Goal: Information Seeking & Learning: Learn about a topic

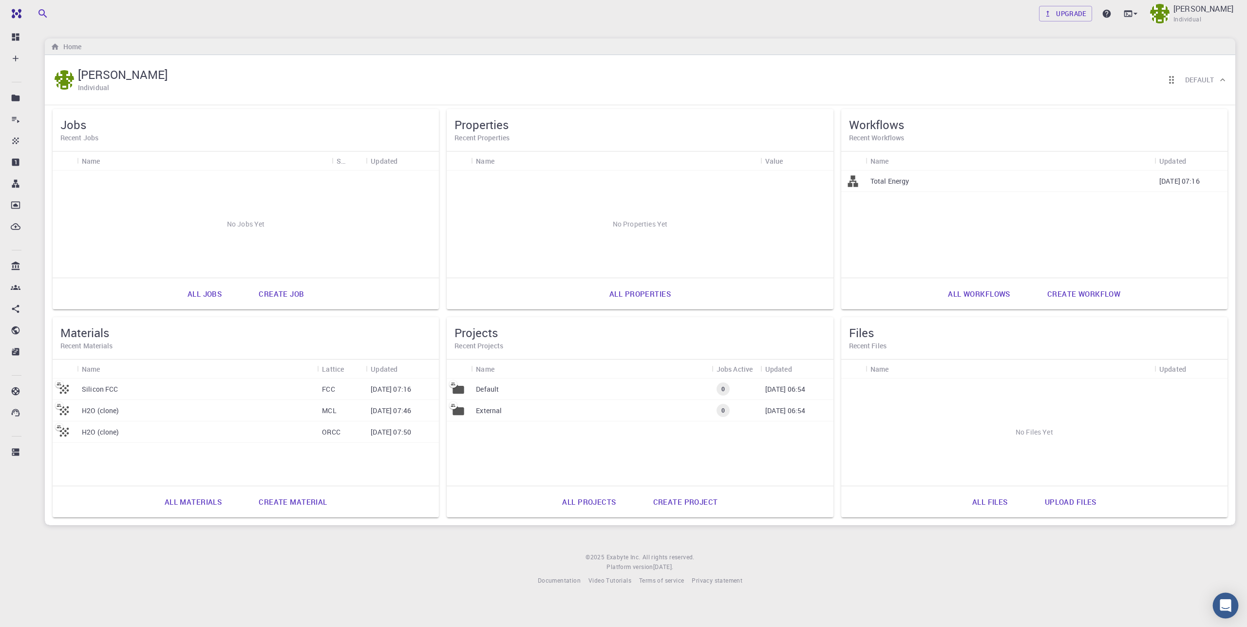
click at [1230, 612] on div "Open Intercom Messenger" at bounding box center [1226, 606] width 26 height 26
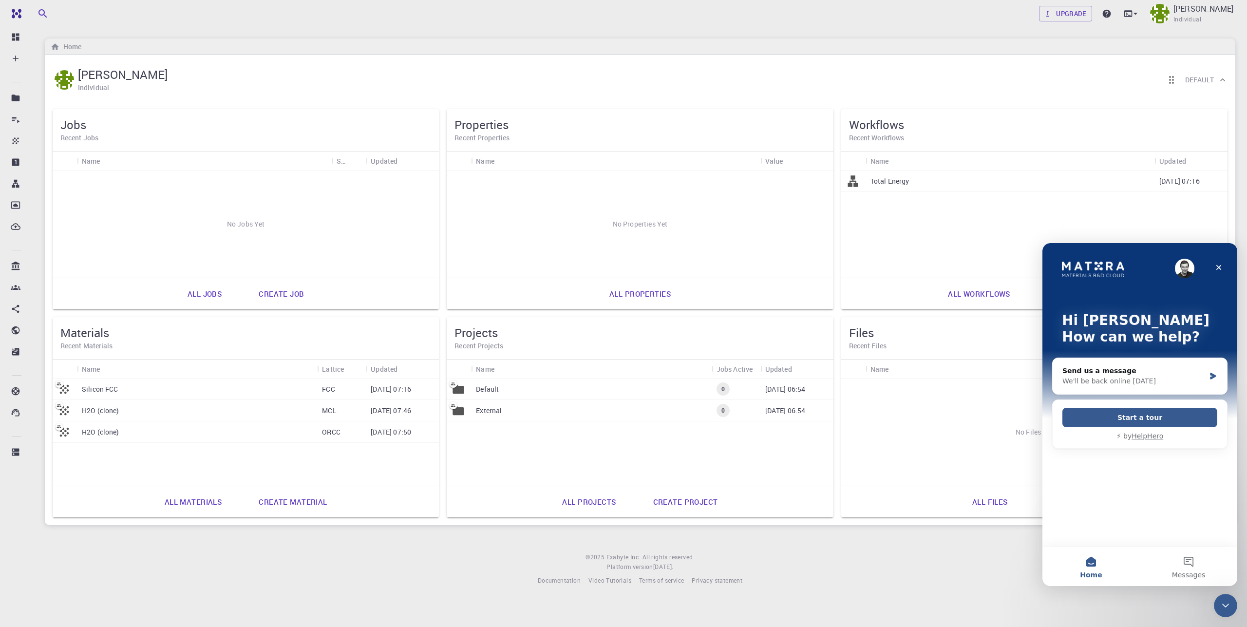
click at [261, 582] on footer "© 2025 Exabyte Inc. All rights reserved. Platform version [DATE] . Documentatio…" at bounding box center [640, 569] width 1214 height 33
click at [89, 388] on p "Silicon FCC" at bounding box center [100, 389] width 37 height 10
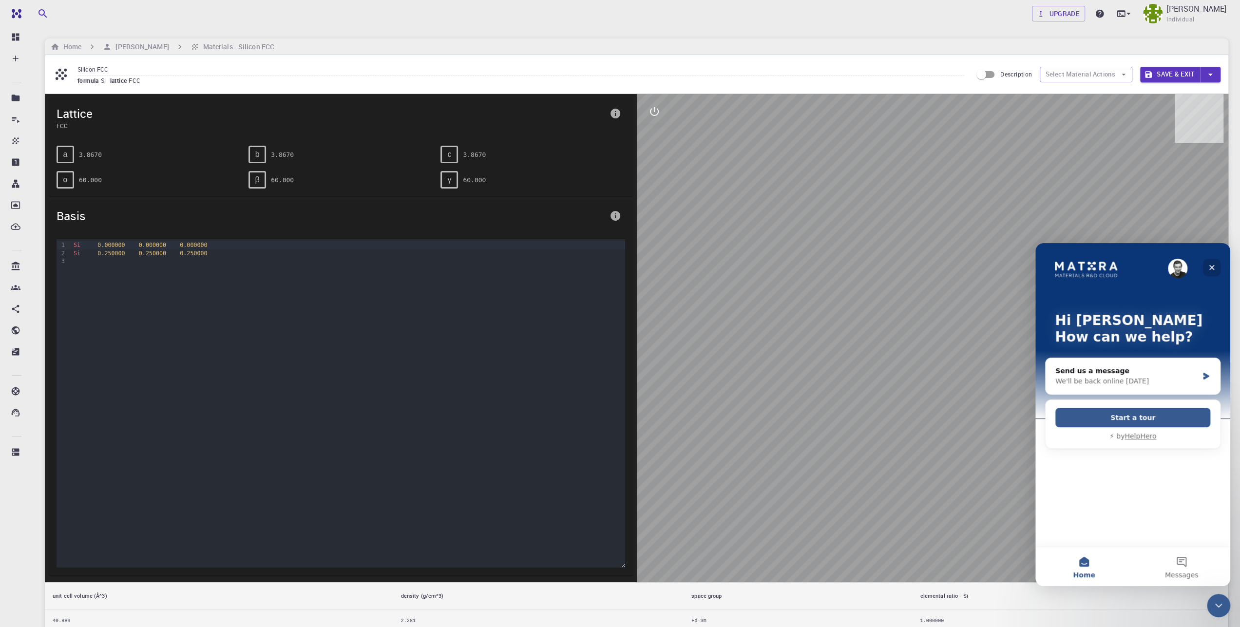
click at [1210, 262] on div "Close" at bounding box center [1212, 268] width 18 height 18
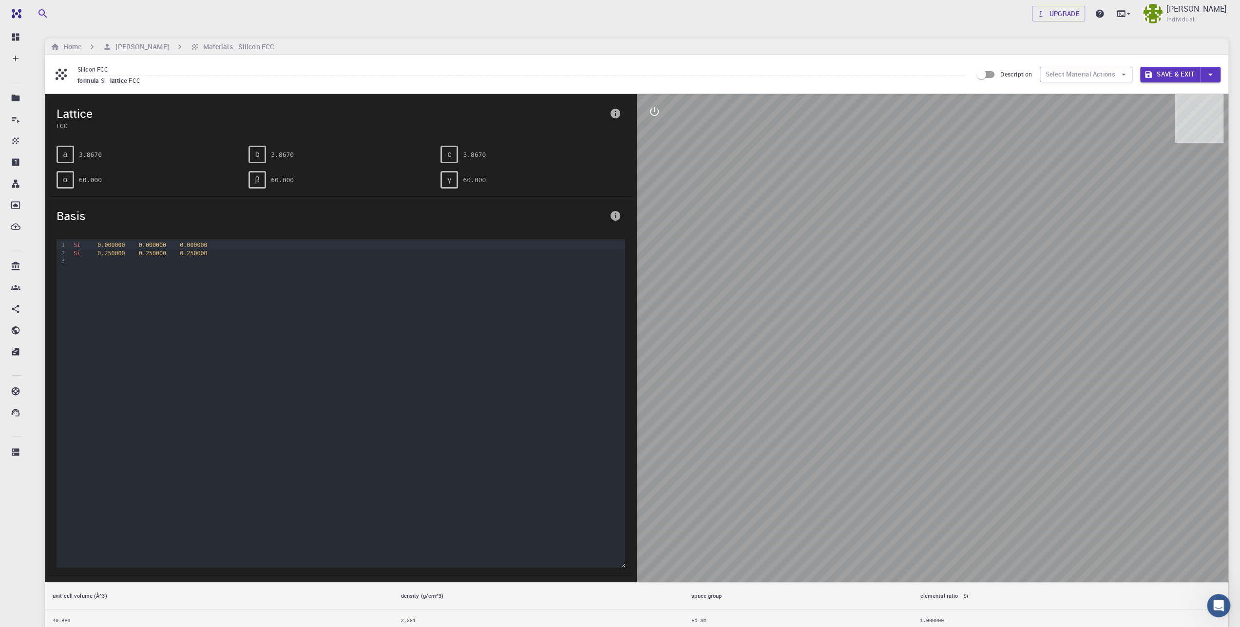
drag, startPoint x: 984, startPoint y: 333, endPoint x: 896, endPoint y: 419, distance: 123.0
click at [896, 419] on div at bounding box center [933, 338] width 592 height 488
click at [124, 90] on div "Silicon FCC formula Si lattice FCC Description Select Material Actions Save & E…" at bounding box center [637, 74] width 1184 height 38
click at [781, 193] on div at bounding box center [933, 338] width 592 height 488
click at [649, 111] on icon "interactive" at bounding box center [655, 112] width 12 height 12
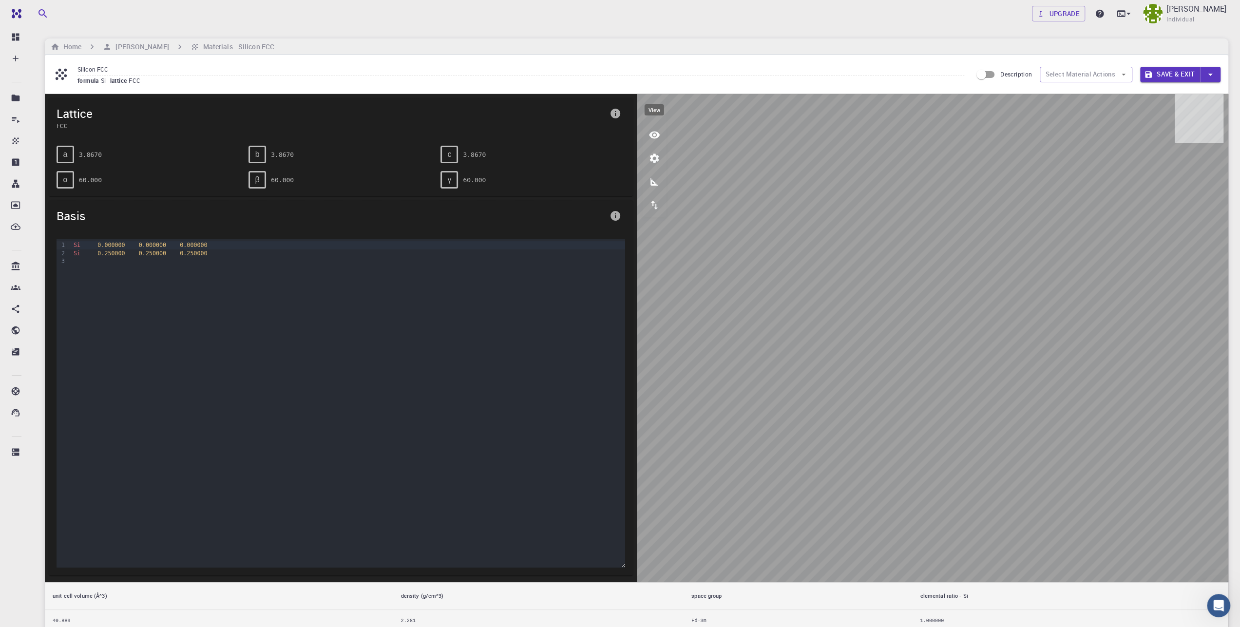
click at [655, 133] on icon "view" at bounding box center [654, 135] width 11 height 7
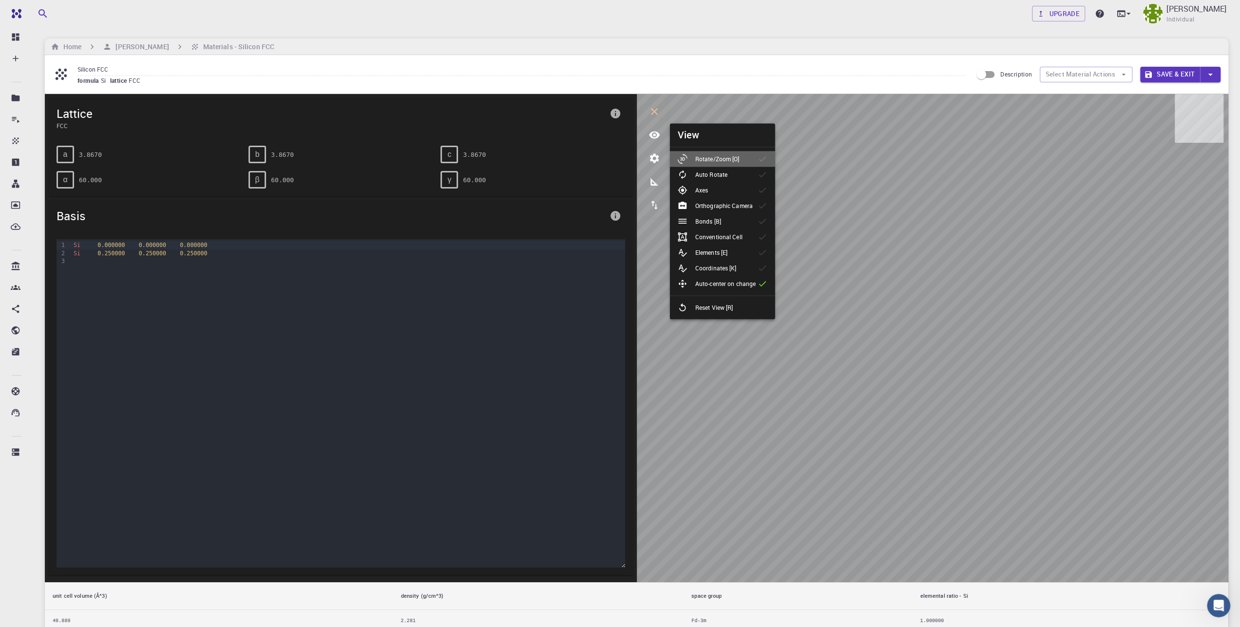
click at [719, 156] on p "Rotate/Zoom [O]" at bounding box center [717, 158] width 44 height 9
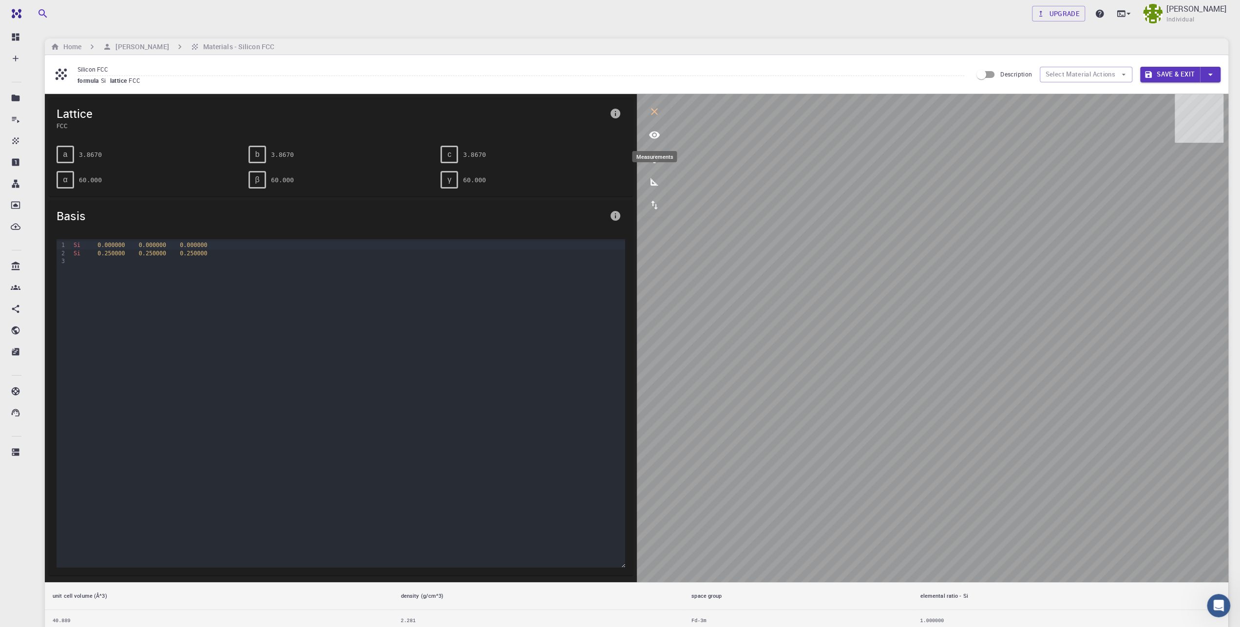
click at [657, 180] on icon "measurements" at bounding box center [655, 182] width 12 height 12
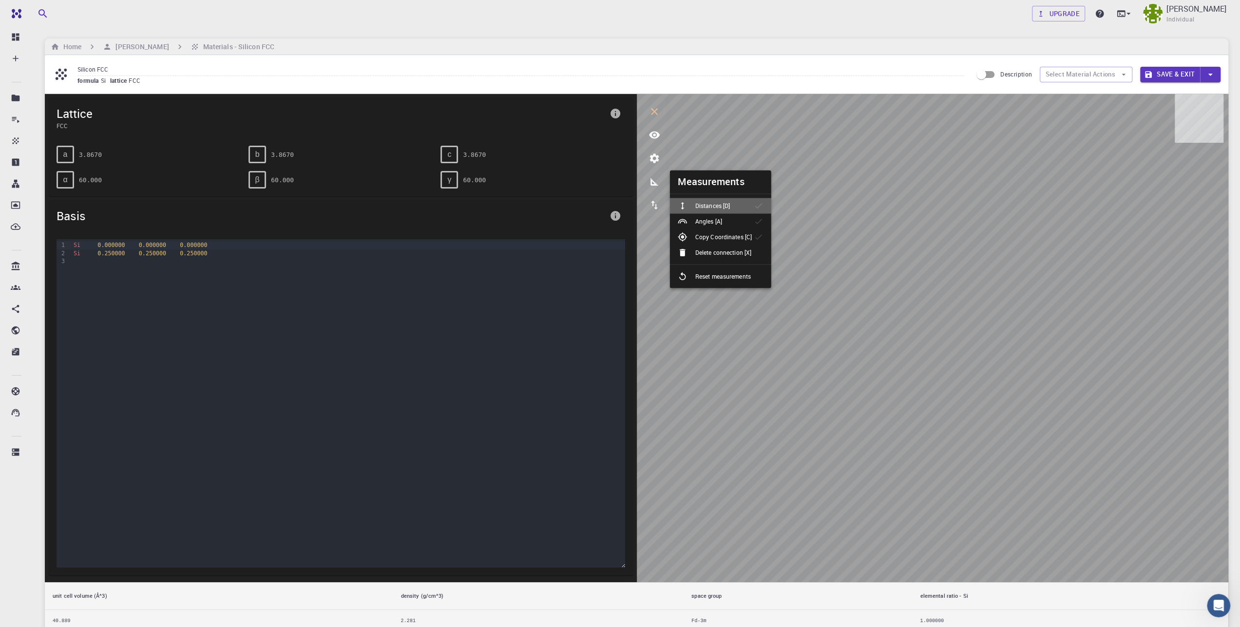
click at [718, 201] on div "Distances [D]" at bounding box center [708, 206] width 60 height 10
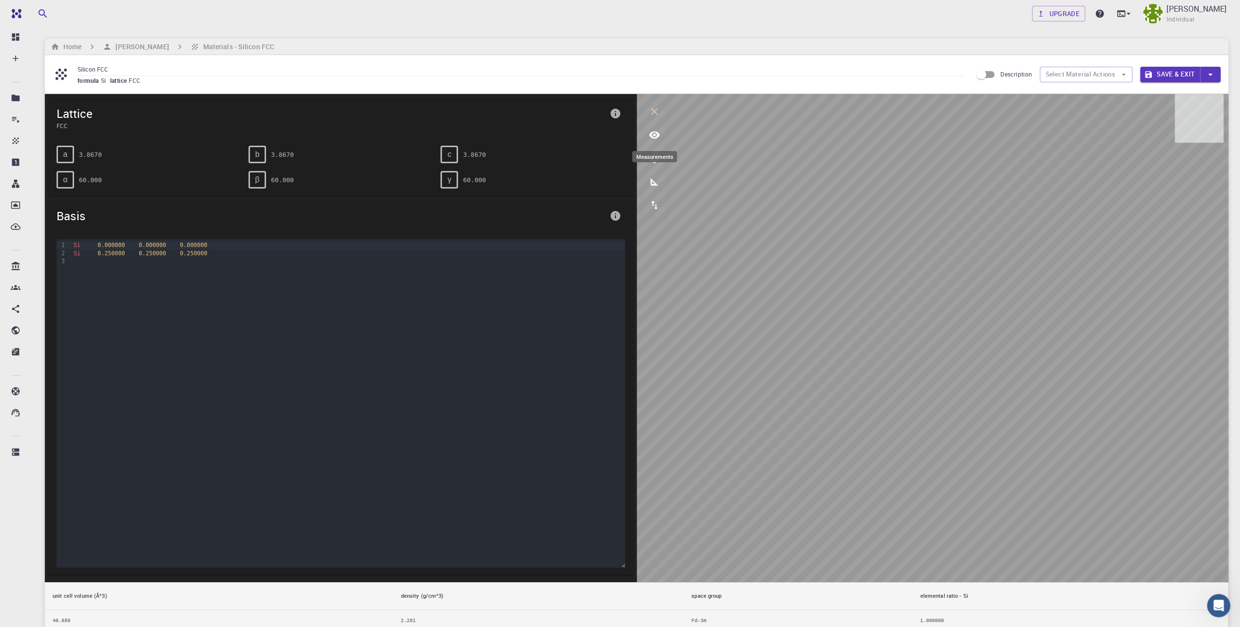
click at [644, 177] on button "measurements" at bounding box center [654, 181] width 23 height 23
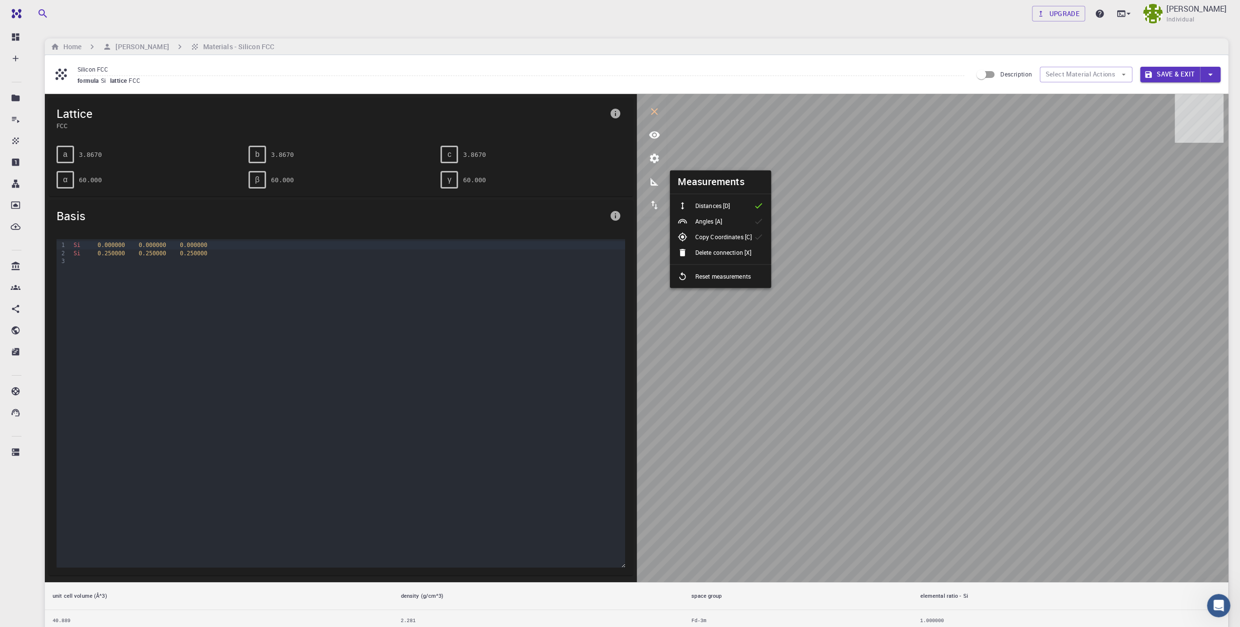
click at [729, 221] on div "Angles [A]" at bounding box center [704, 221] width 52 height 10
click at [716, 232] on div "Copy Coordinates [C]" at bounding box center [719, 237] width 82 height 10
click at [708, 214] on li "Angles [A]" at bounding box center [720, 221] width 101 height 16
click at [711, 205] on p "Distances [D]" at bounding box center [712, 205] width 35 height 9
click at [659, 206] on icon "export" at bounding box center [655, 205] width 12 height 12
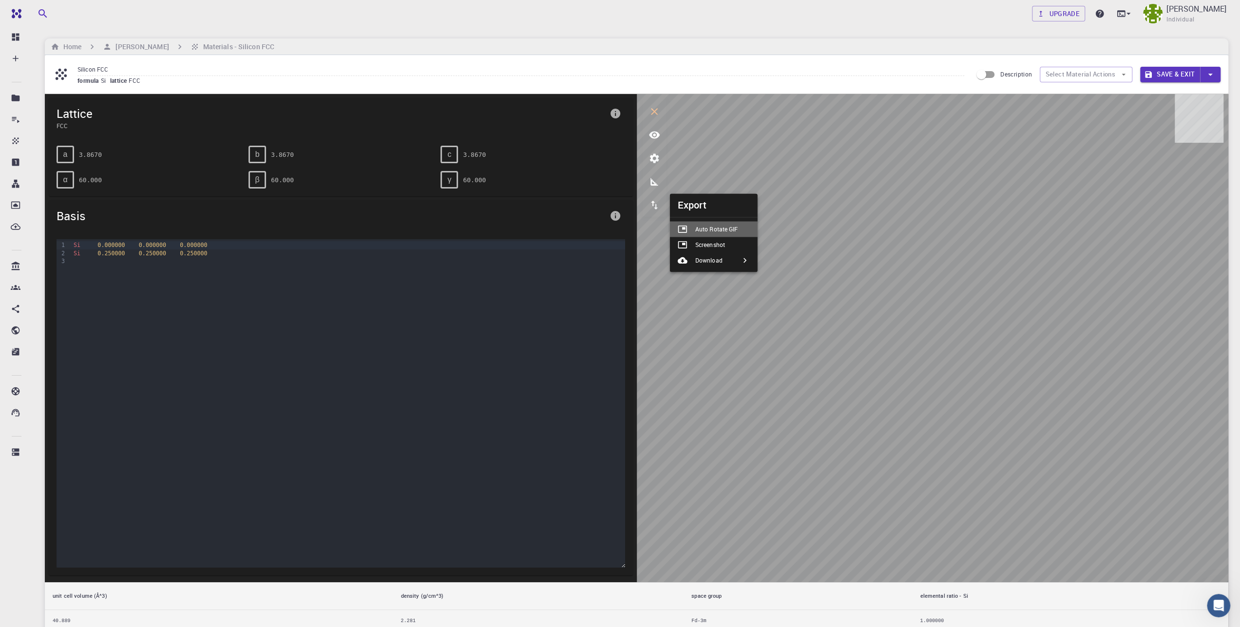
click at [726, 228] on p "Auto Rotate GIF" at bounding box center [716, 229] width 43 height 9
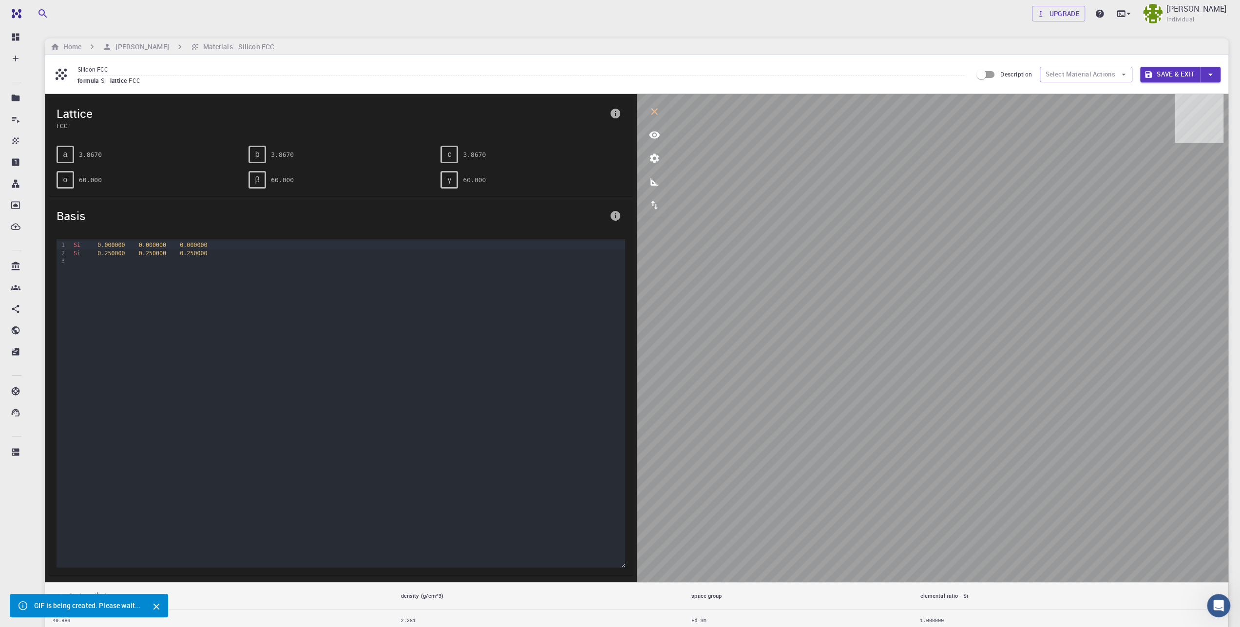
click at [657, 208] on icon "export" at bounding box center [655, 205] width 12 height 12
click at [160, 611] on icon "Close" at bounding box center [156, 606] width 11 height 11
click at [659, 210] on icon "export" at bounding box center [655, 205] width 12 height 12
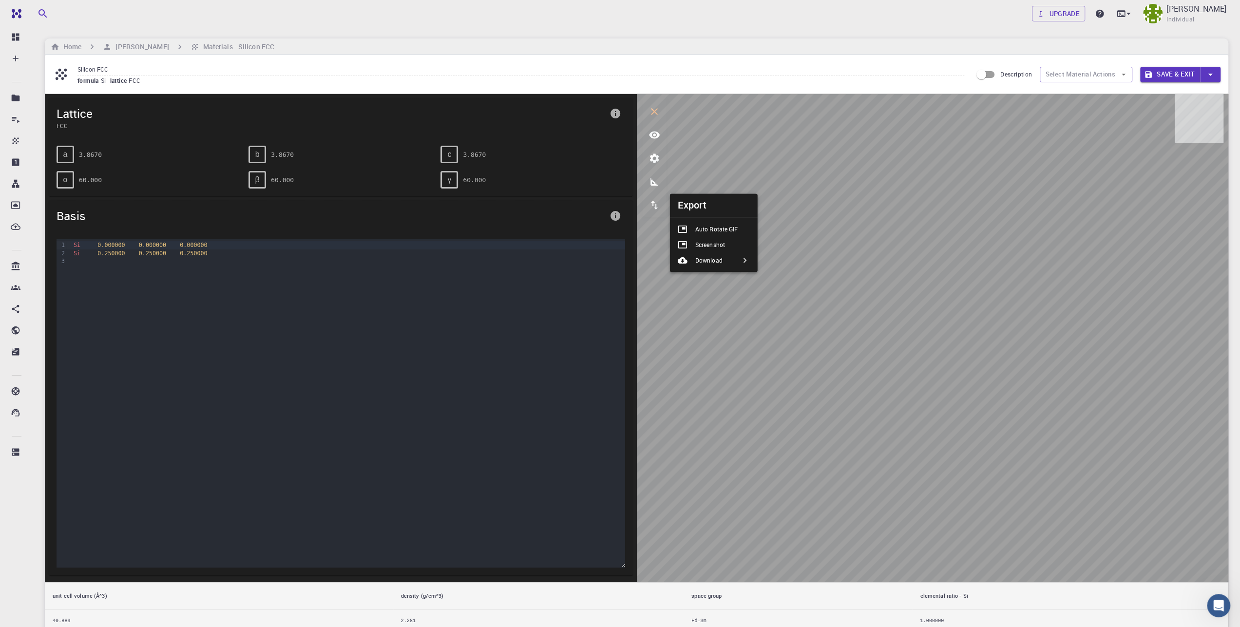
click at [731, 260] on li "Download" at bounding box center [714, 260] width 88 height 16
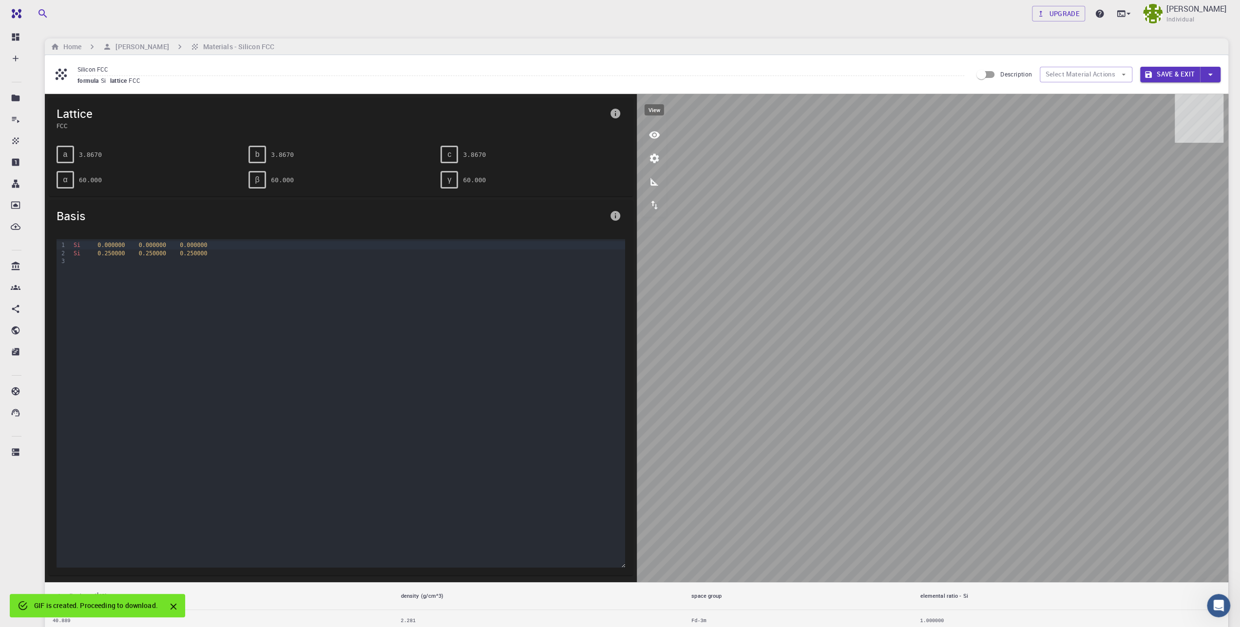
click at [660, 133] on button "view" at bounding box center [654, 134] width 23 height 23
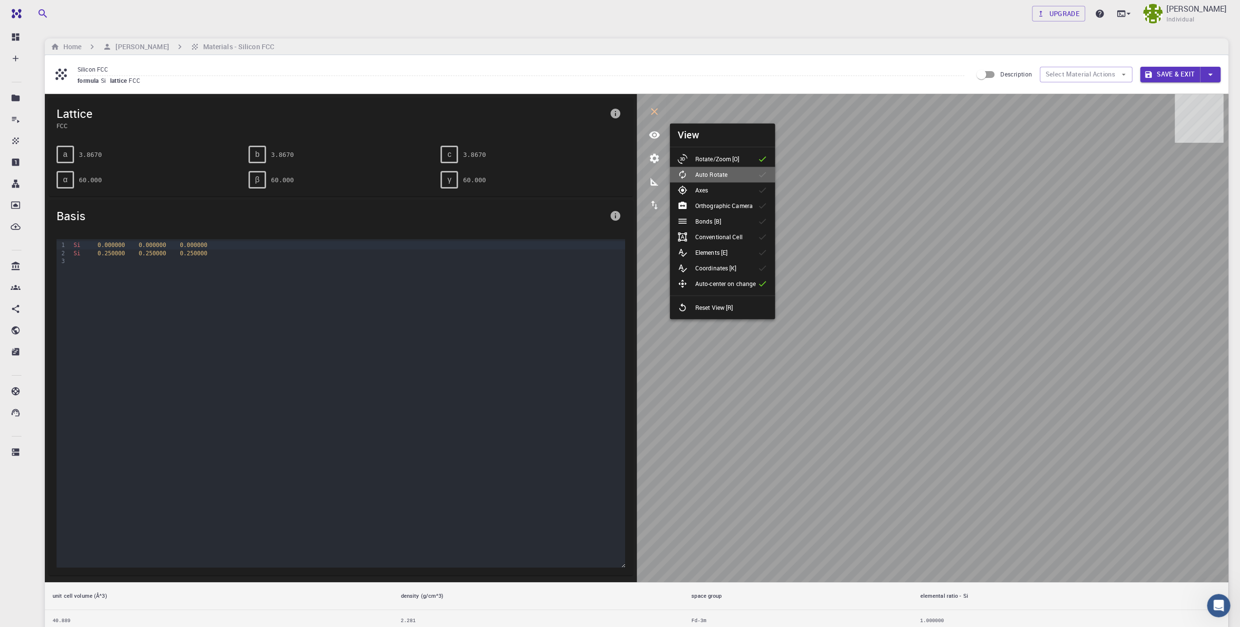
click at [743, 174] on li "Auto Rotate" at bounding box center [722, 175] width 105 height 16
click at [744, 184] on li "Axes" at bounding box center [722, 190] width 105 height 16
click at [745, 209] on p "Orthographic Camera" at bounding box center [723, 205] width 57 height 9
click at [740, 206] on p "Orthographic Camera" at bounding box center [723, 205] width 57 height 9
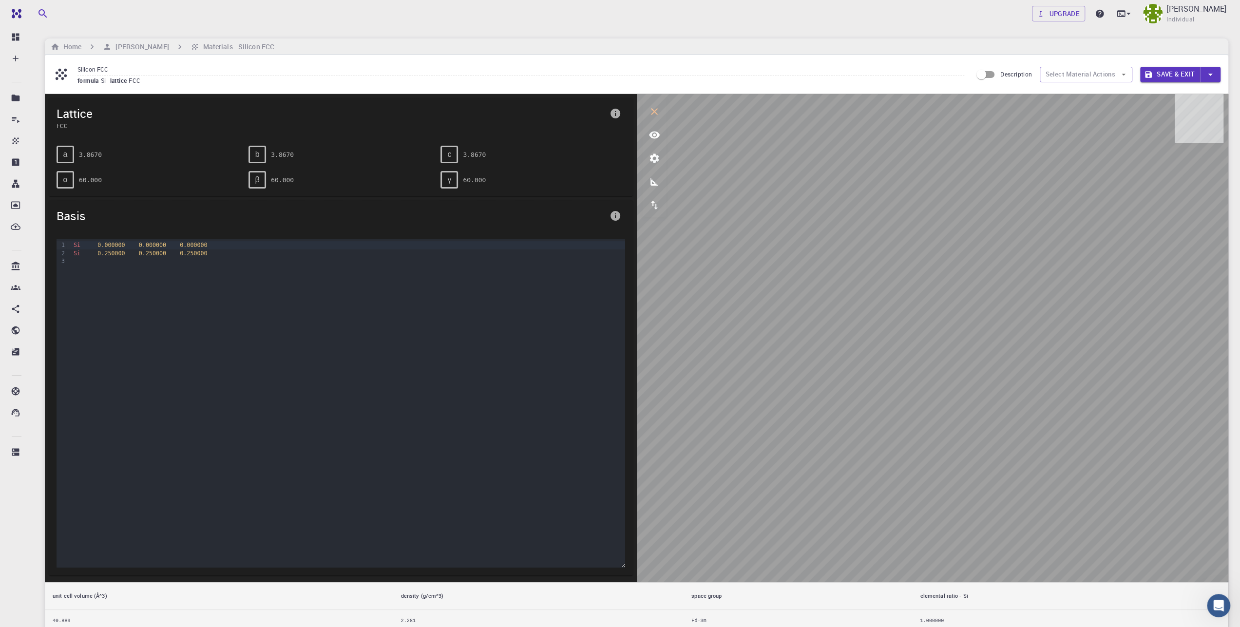
click at [654, 139] on icon "view" at bounding box center [655, 135] width 12 height 12
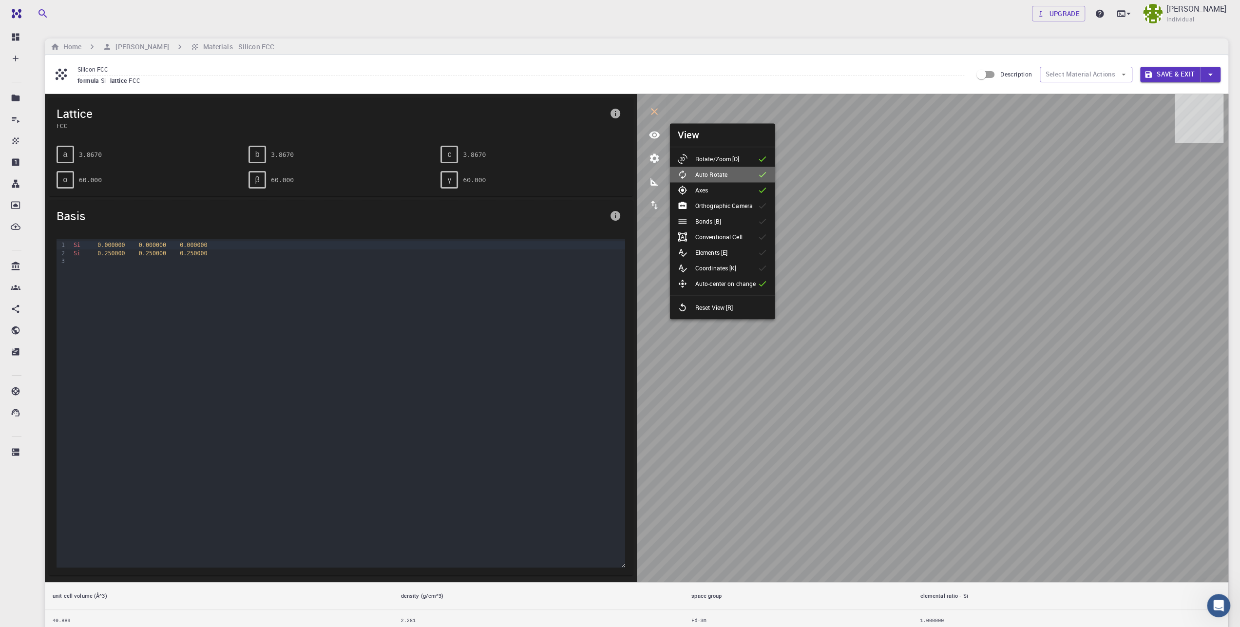
click at [760, 173] on icon at bounding box center [763, 175] width 10 height 10
click at [764, 191] on icon at bounding box center [763, 190] width 10 height 10
click at [762, 206] on icon at bounding box center [763, 206] width 10 height 10
click at [765, 223] on icon at bounding box center [763, 221] width 10 height 10
click at [765, 239] on icon at bounding box center [763, 237] width 10 height 10
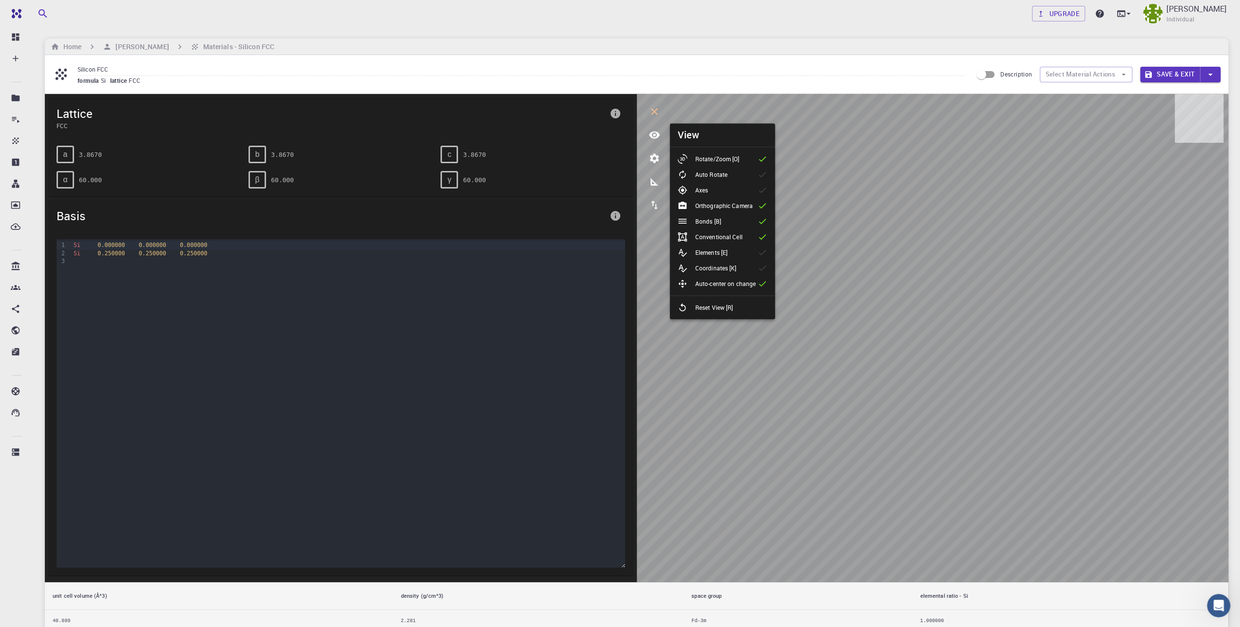
click at [765, 251] on icon at bounding box center [763, 253] width 10 height 10
click at [764, 268] on icon at bounding box center [762, 268] width 7 height 5
click at [762, 283] on icon at bounding box center [763, 284] width 10 height 10
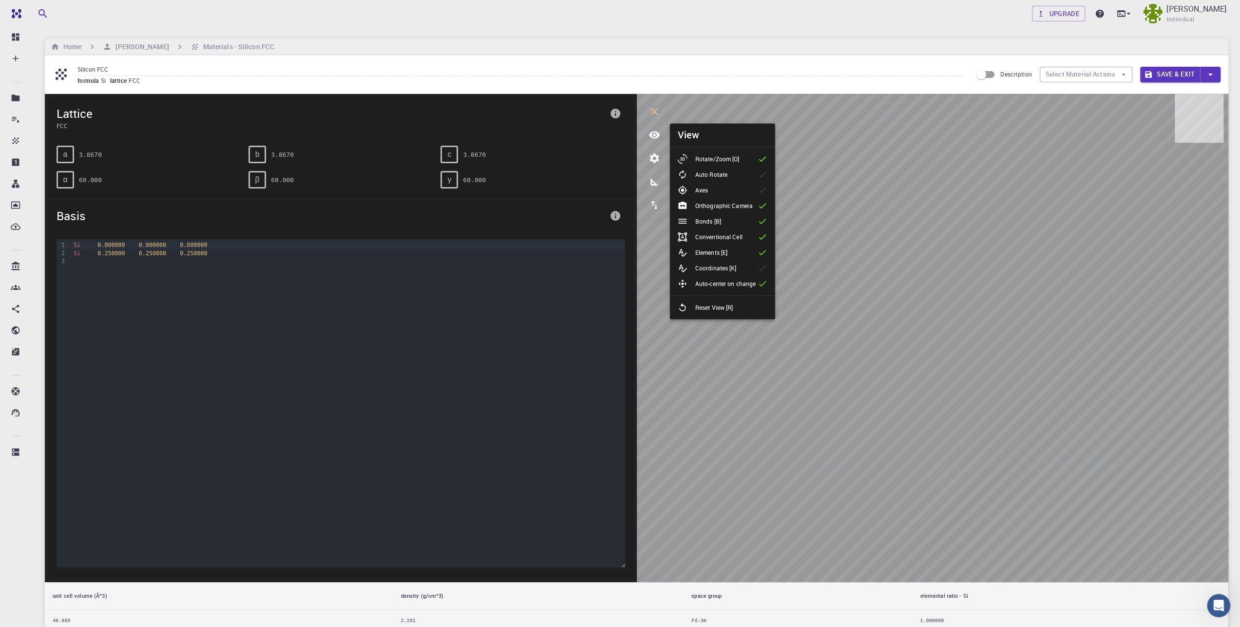
click at [761, 206] on icon at bounding box center [763, 206] width 10 height 10
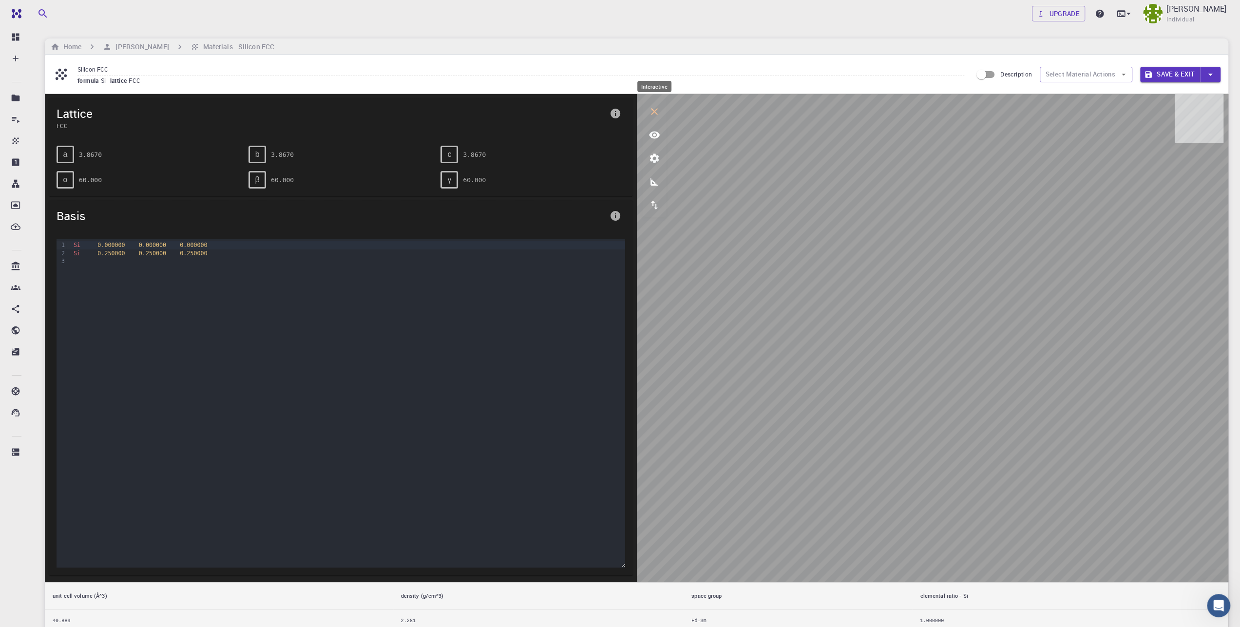
click at [657, 119] on button "interactive" at bounding box center [654, 111] width 23 height 23
click at [88, 151] on pre "3.8670" at bounding box center [90, 154] width 23 height 17
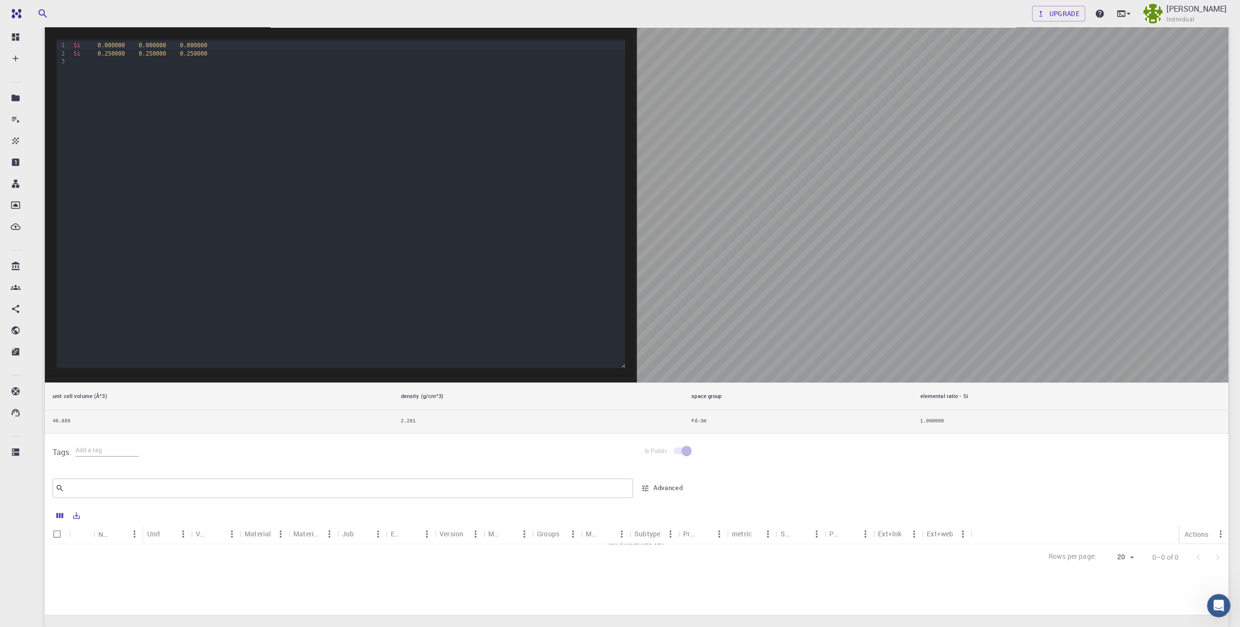
scroll to position [278, 0]
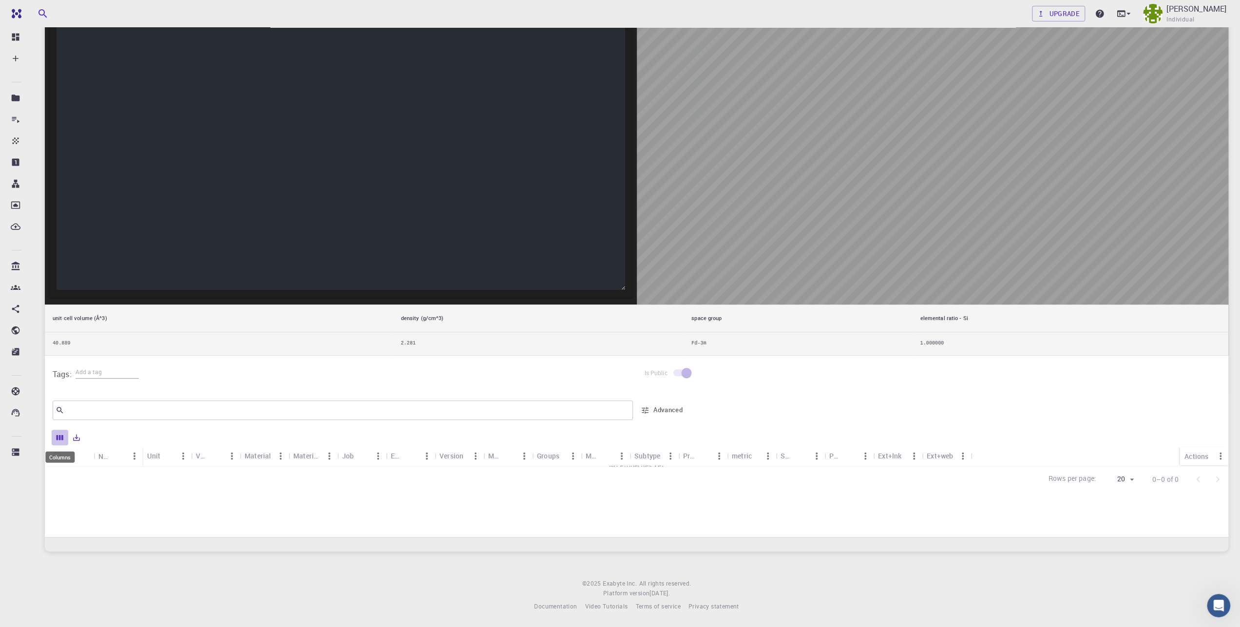
click at [60, 434] on icon "Columns" at bounding box center [60, 437] width 9 height 9
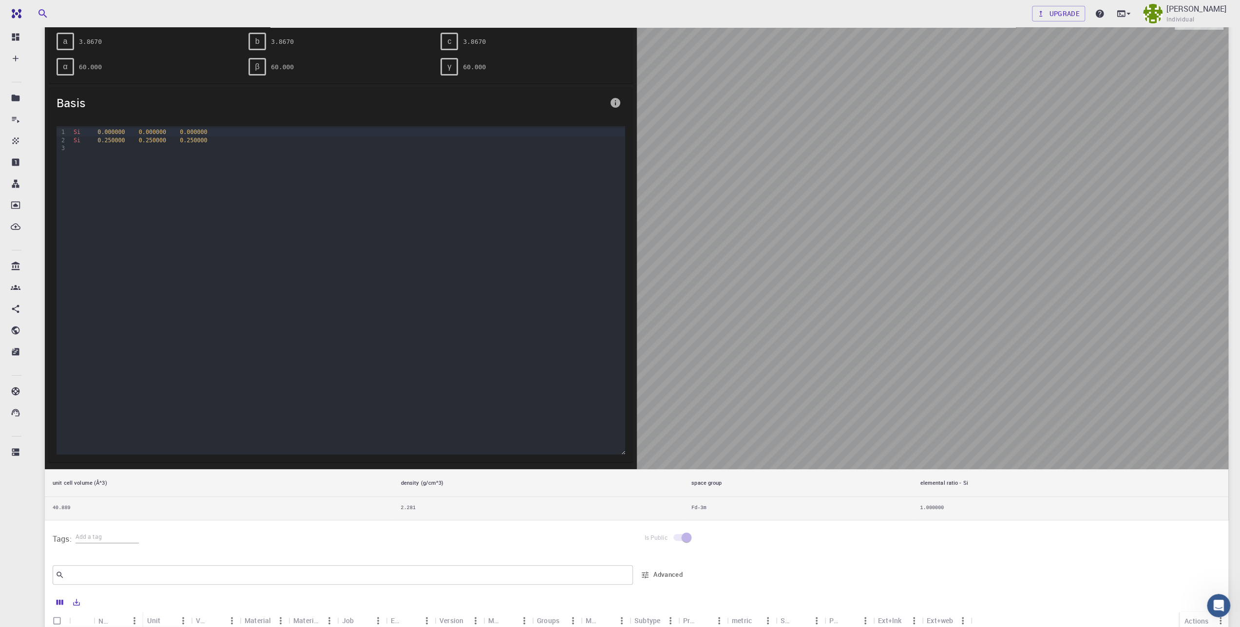
scroll to position [147, 0]
click at [283, 558] on div "Upgrade [PERSON_NAME] Individual Home [PERSON_NAME] Materials - Silicon FCC Sil…" at bounding box center [636, 339] width 1207 height 905
